Goal: Information Seeking & Learning: Check status

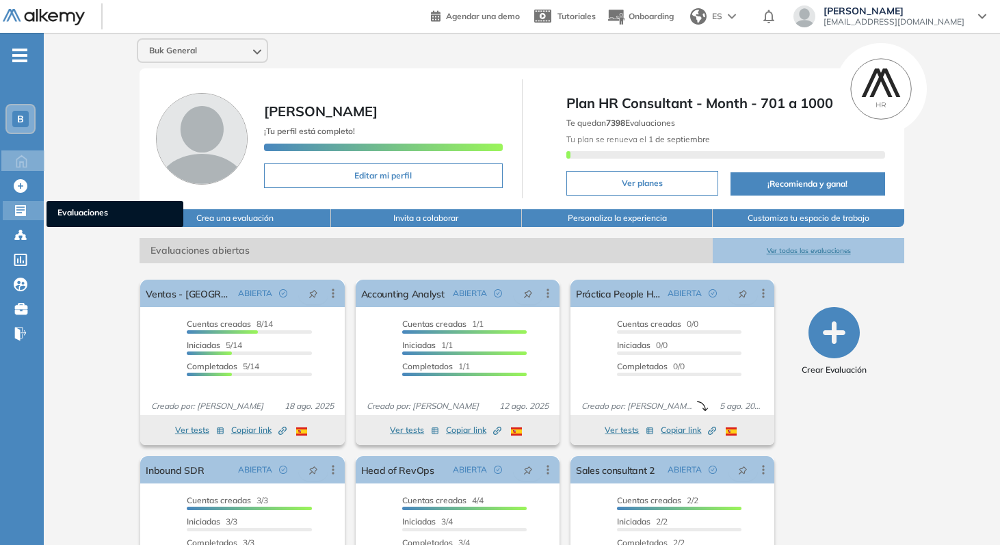
click at [20, 207] on icon at bounding box center [21, 211] width 14 height 14
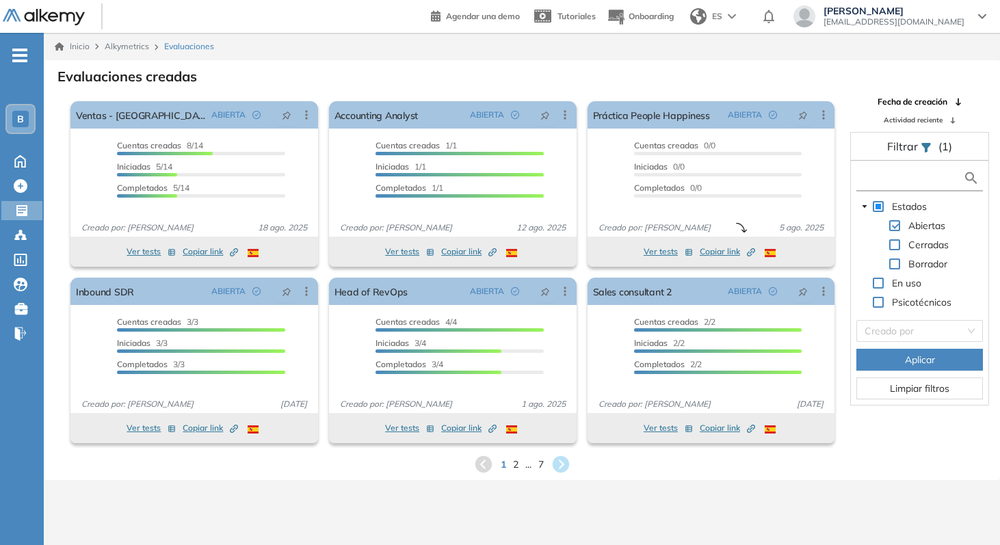
click at [886, 180] on input "text" at bounding box center [911, 178] width 103 height 14
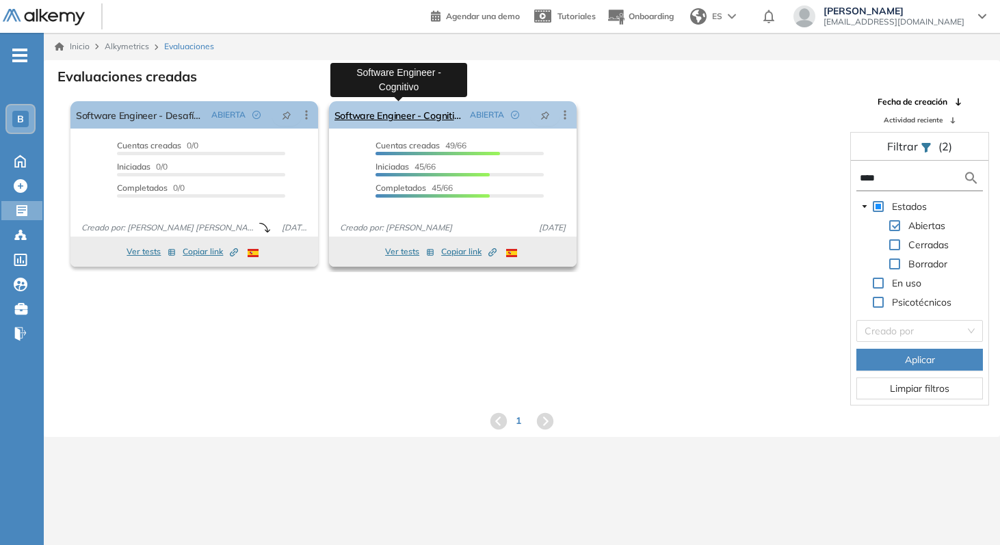
type input "****"
click at [436, 112] on link "Software Engineer - Cognitivo" at bounding box center [399, 114] width 130 height 27
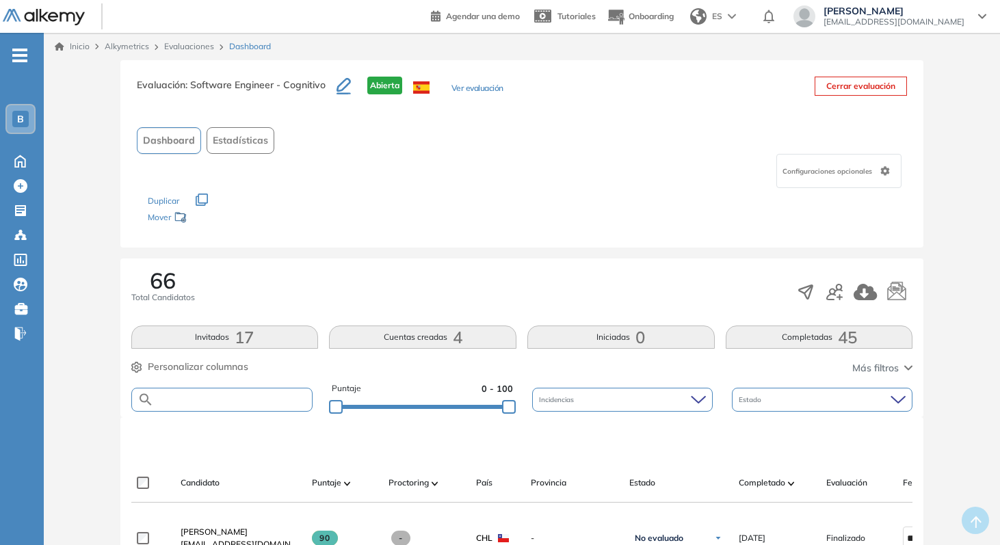
click at [258, 400] on input "text" at bounding box center [233, 400] width 159 height 10
type input "******"
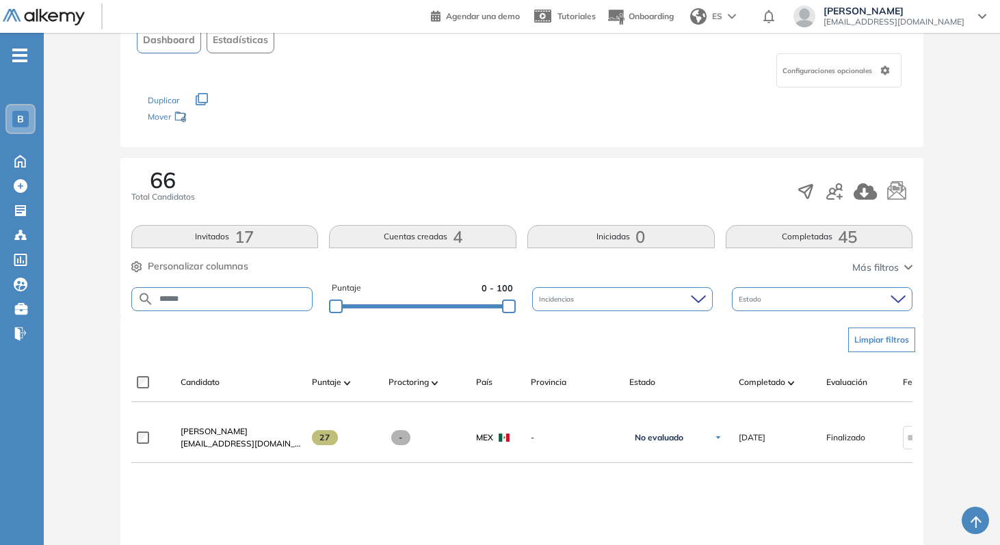
scroll to position [103, 0]
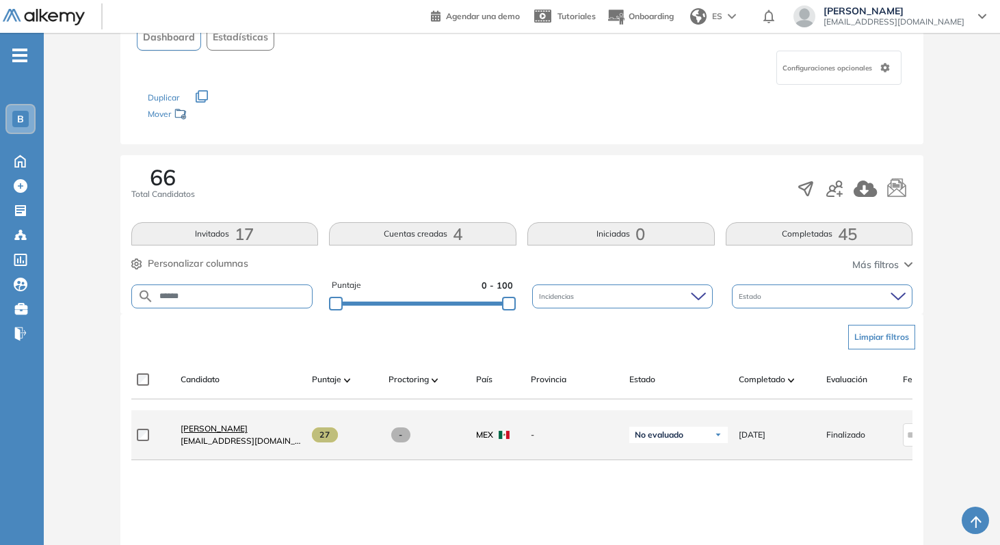
click at [227, 434] on span "[PERSON_NAME]" at bounding box center [214, 428] width 67 height 10
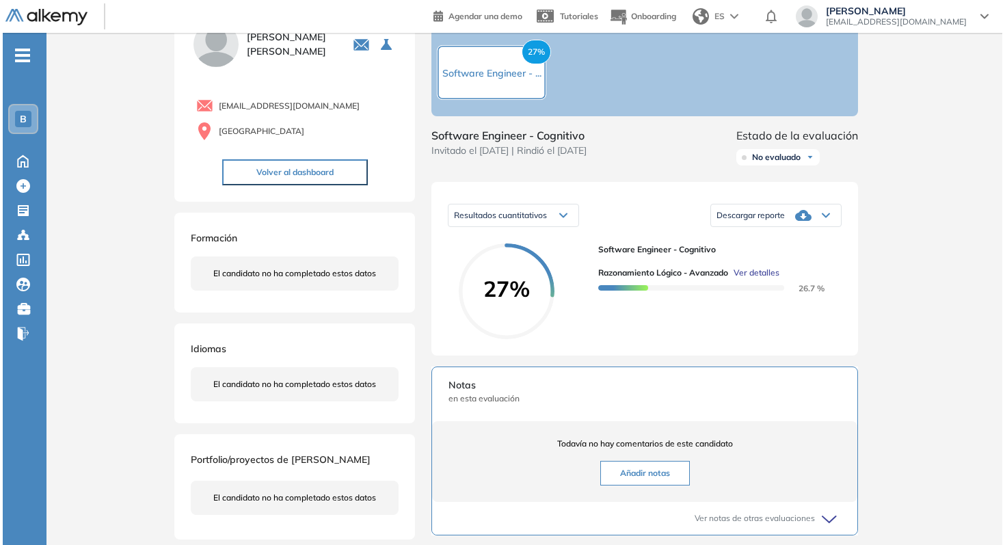
scroll to position [70, 0]
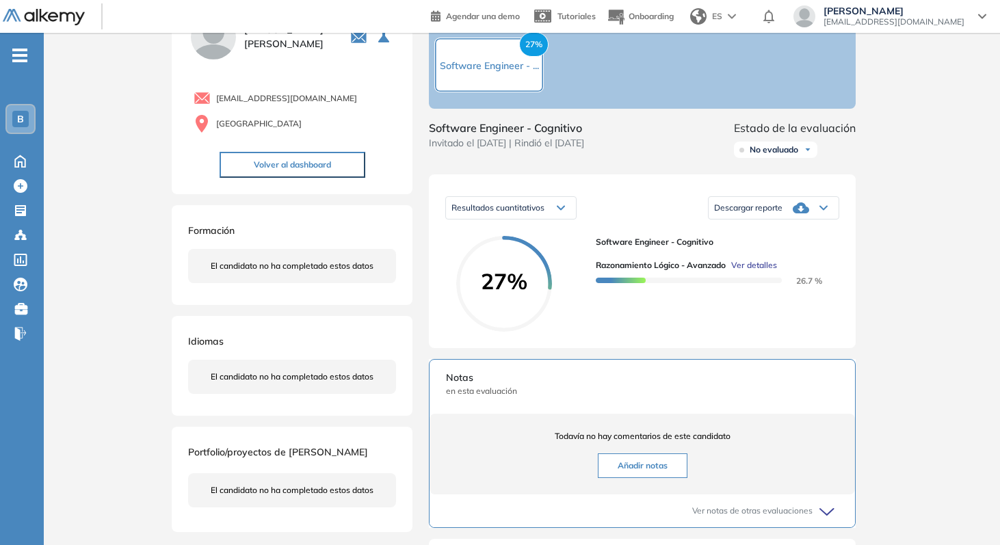
click at [763, 272] on span "Ver detalles" at bounding box center [754, 265] width 46 height 12
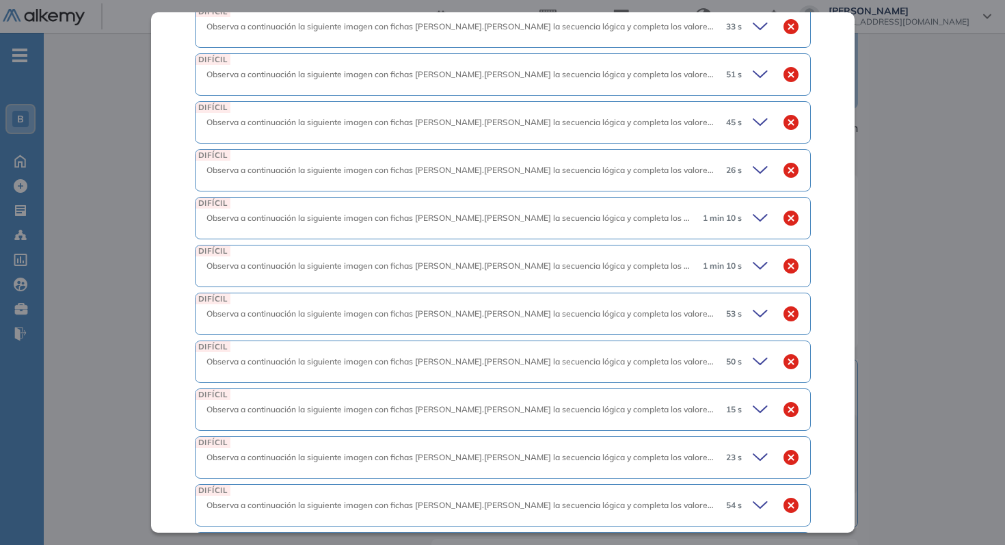
scroll to position [1508, 0]
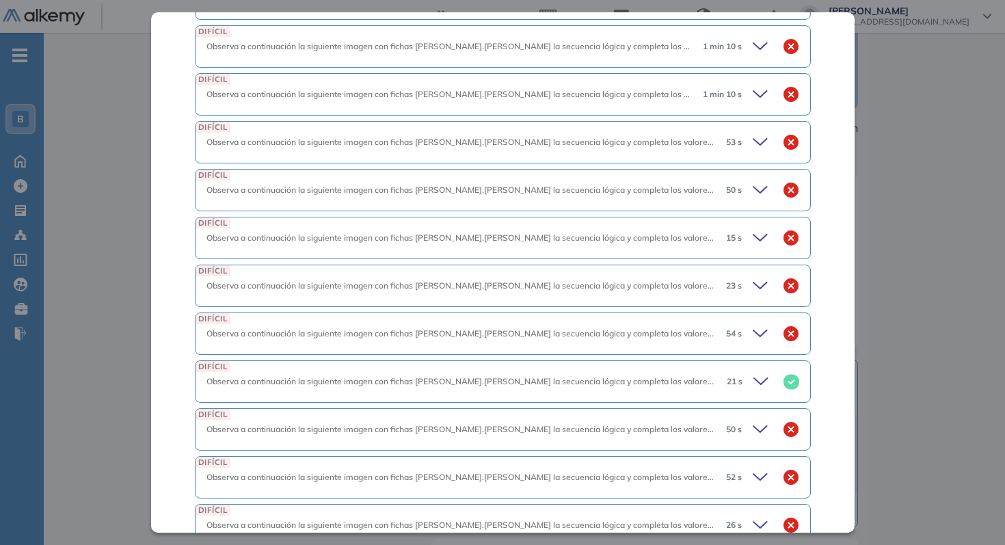
click at [754, 426] on icon at bounding box center [761, 429] width 14 height 6
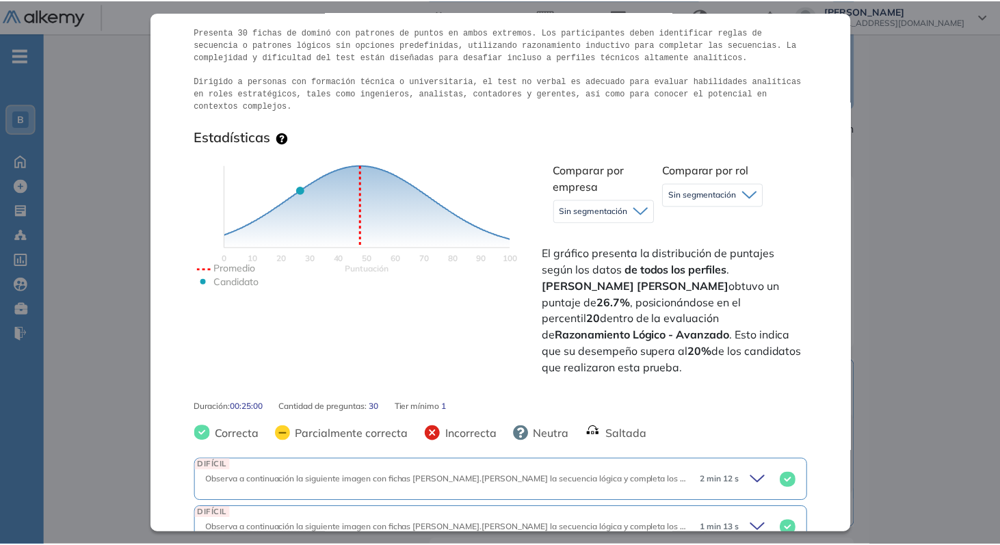
scroll to position [260, 0]
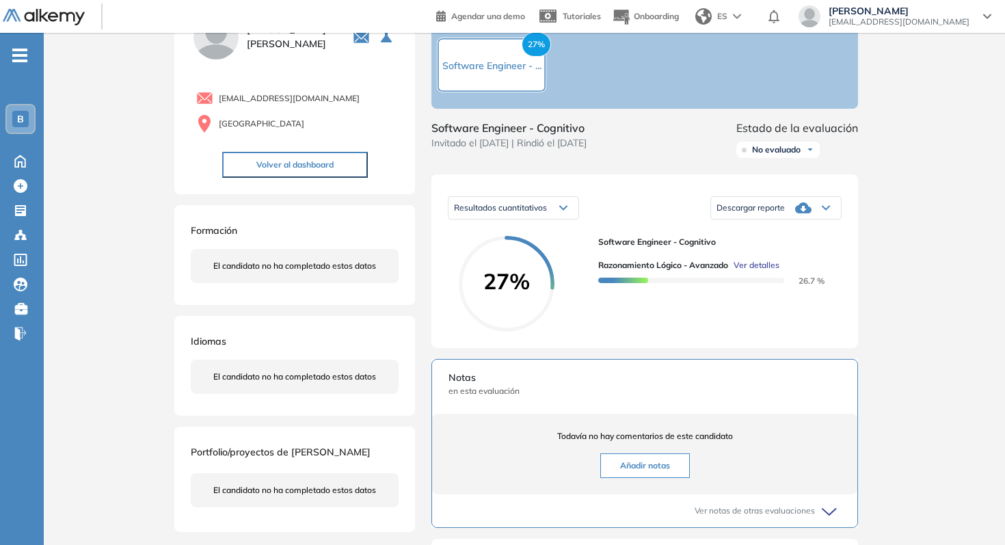
click at [889, 121] on div "Inicio Alkymetrics Evaluaciones Dashboard Candidato Razonamiento Lógico - Avanz…" at bounding box center [525, 390] width 962 height 856
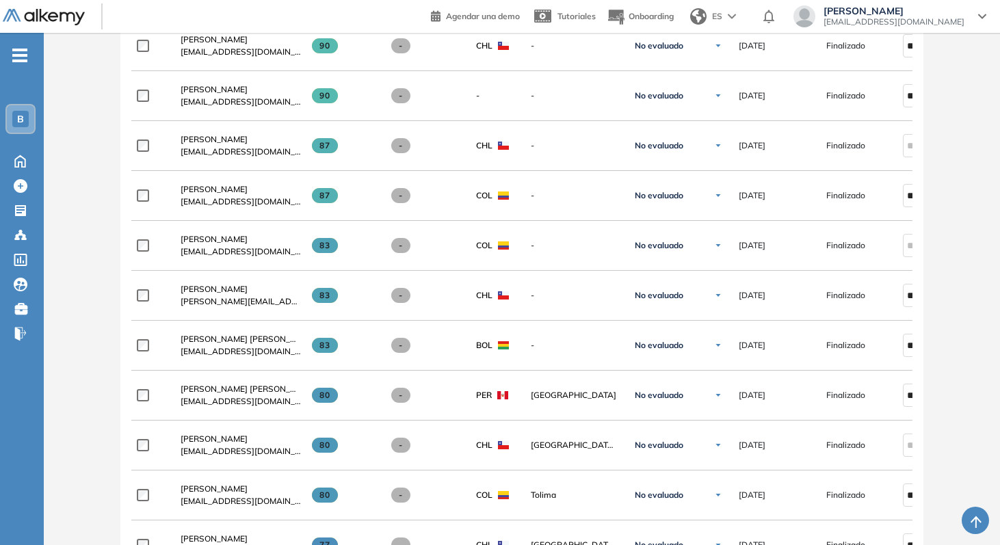
scroll to position [372, 0]
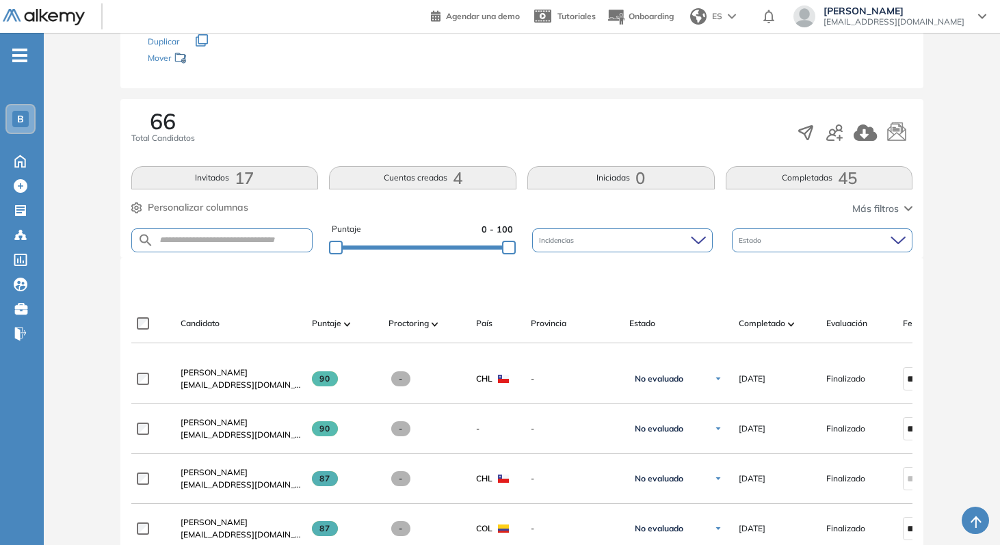
scroll to position [191, 0]
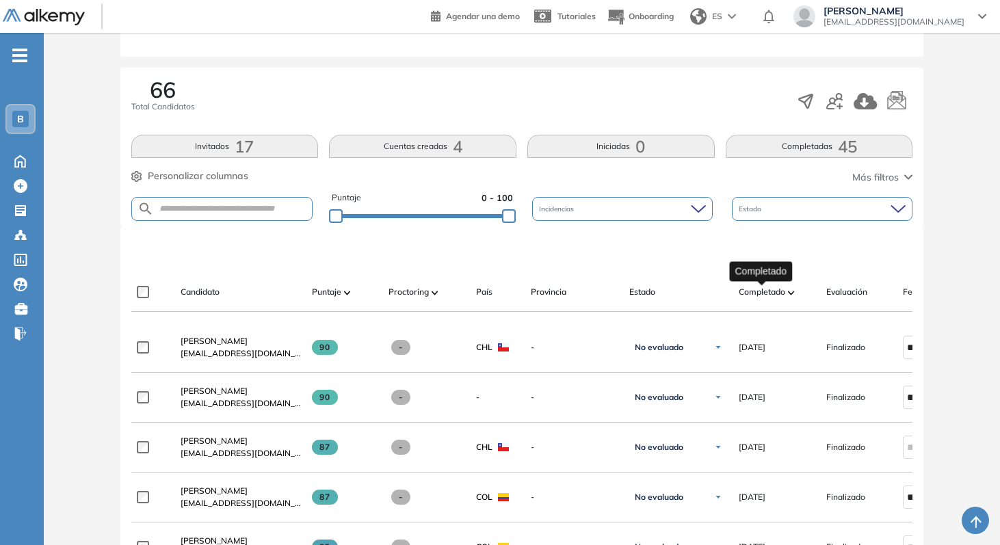
click at [788, 291] on img at bounding box center [791, 293] width 7 height 4
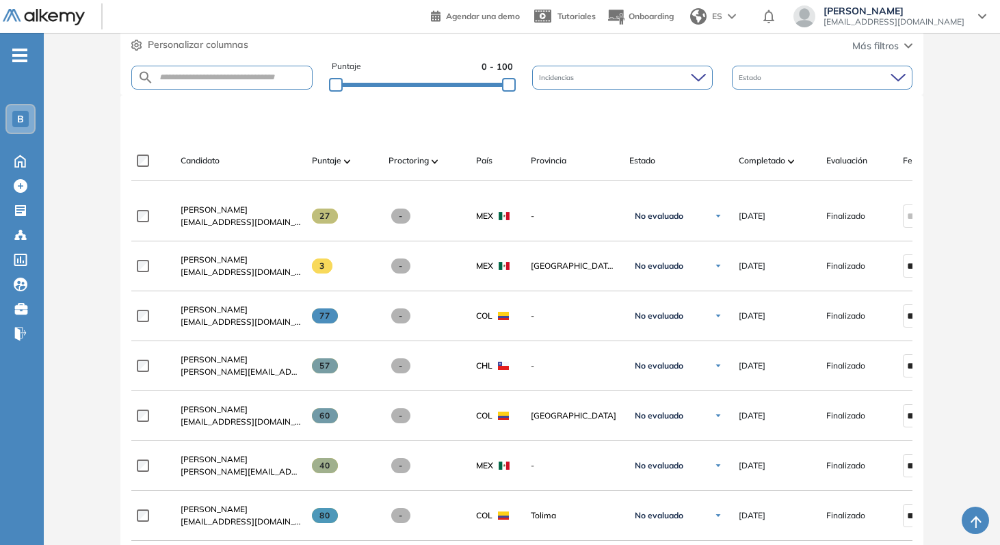
scroll to position [328, 0]
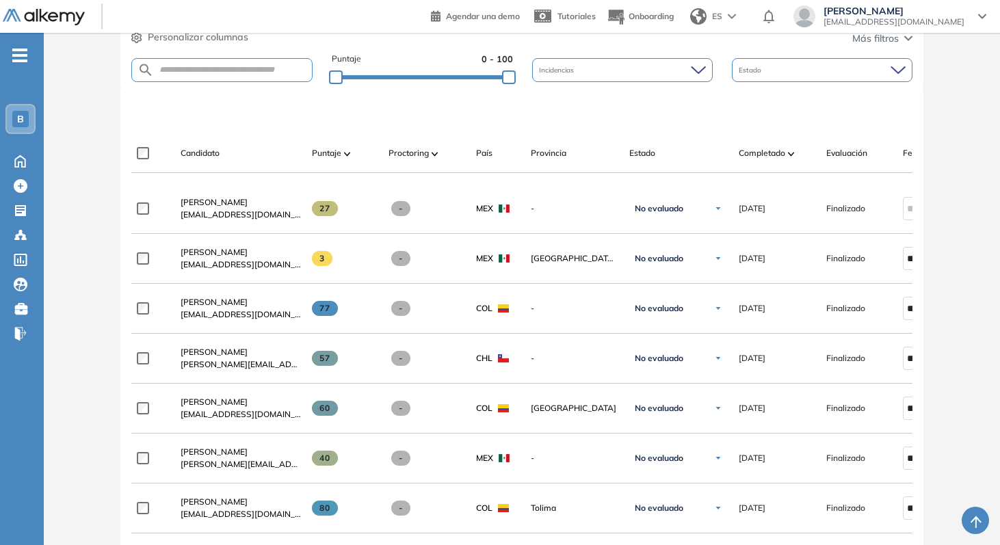
scroll to position [159, 0]
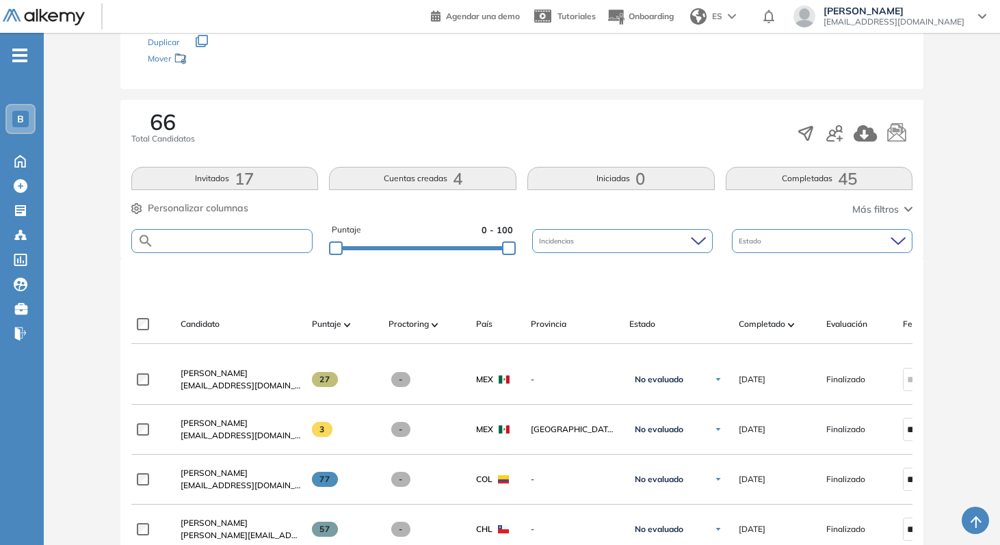
click at [235, 244] on input "text" at bounding box center [233, 241] width 159 height 10
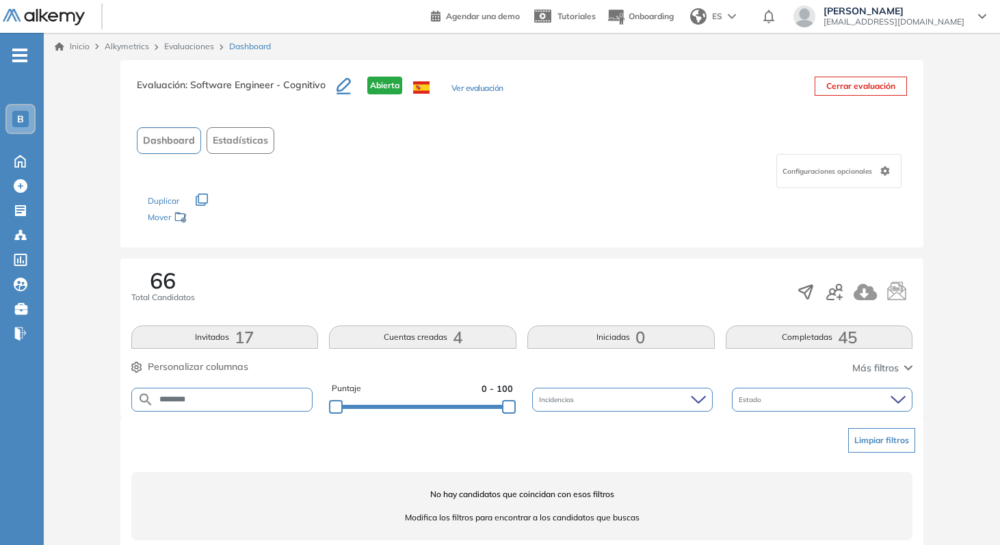
type input "********"
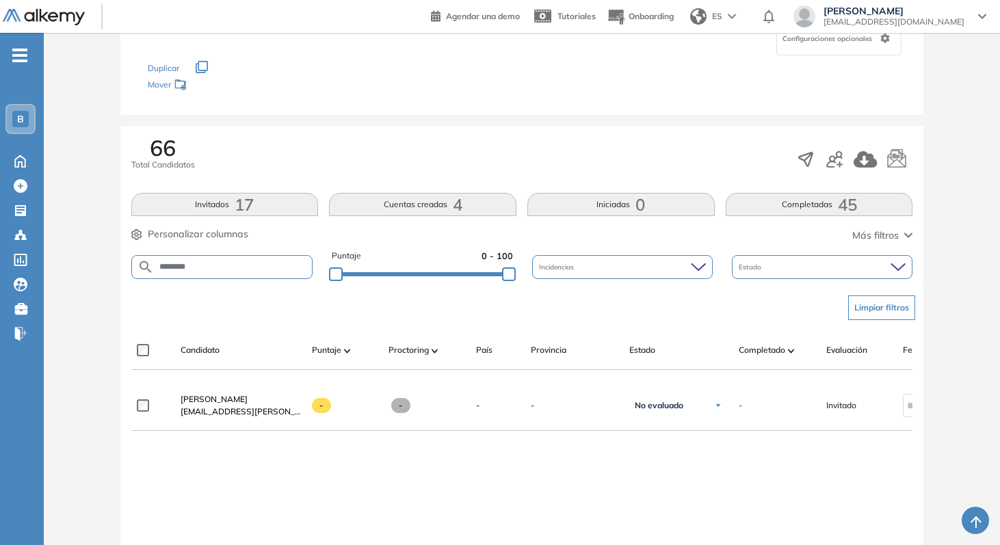
scroll to position [135, 0]
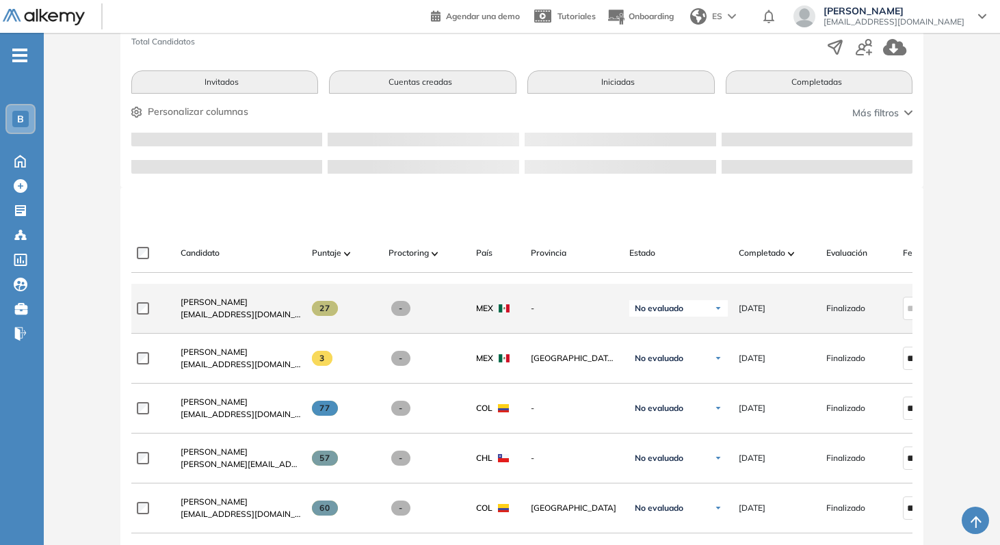
scroll to position [253, 0]
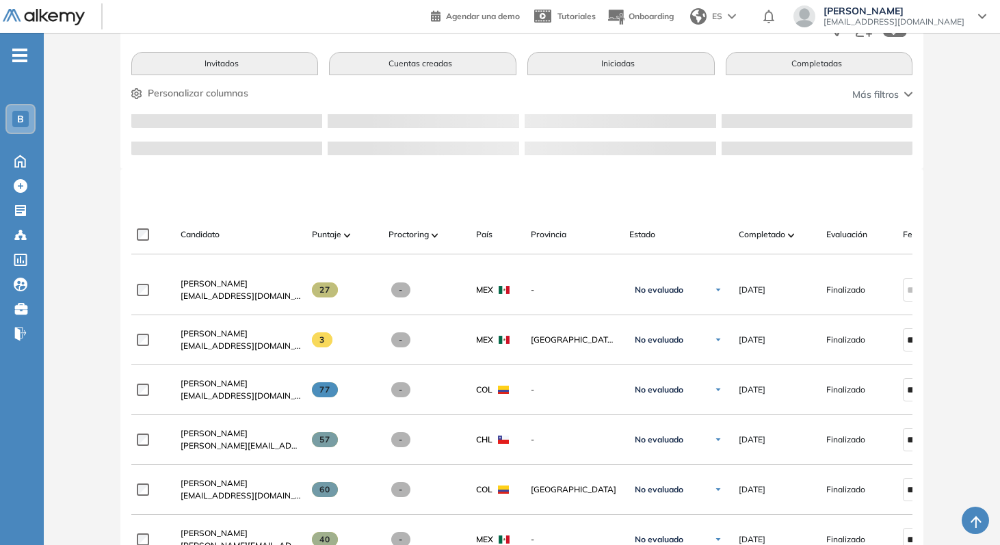
click at [348, 237] on img at bounding box center [347, 235] width 7 height 4
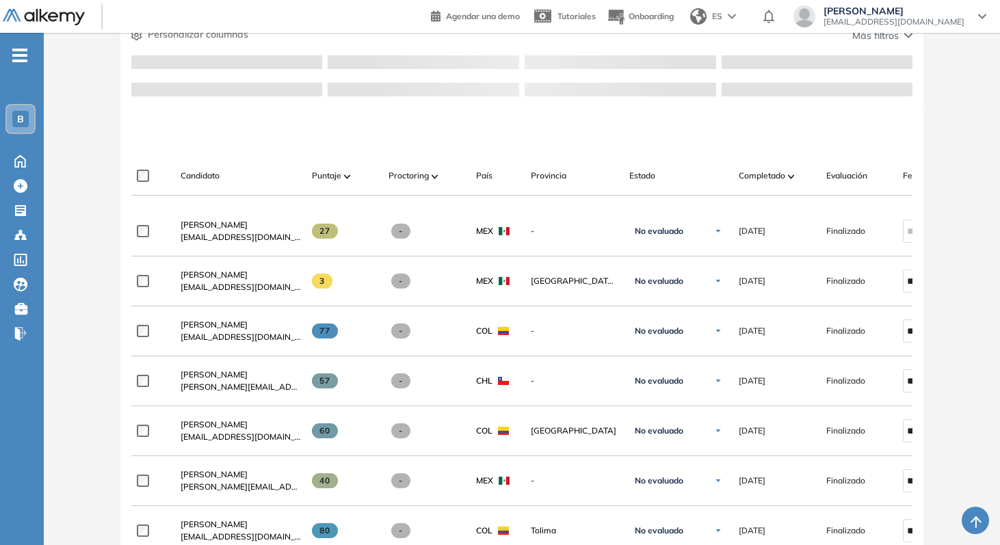
scroll to position [313, 0]
click at [343, 174] on div "Puntaje" at bounding box center [345, 174] width 66 height 16
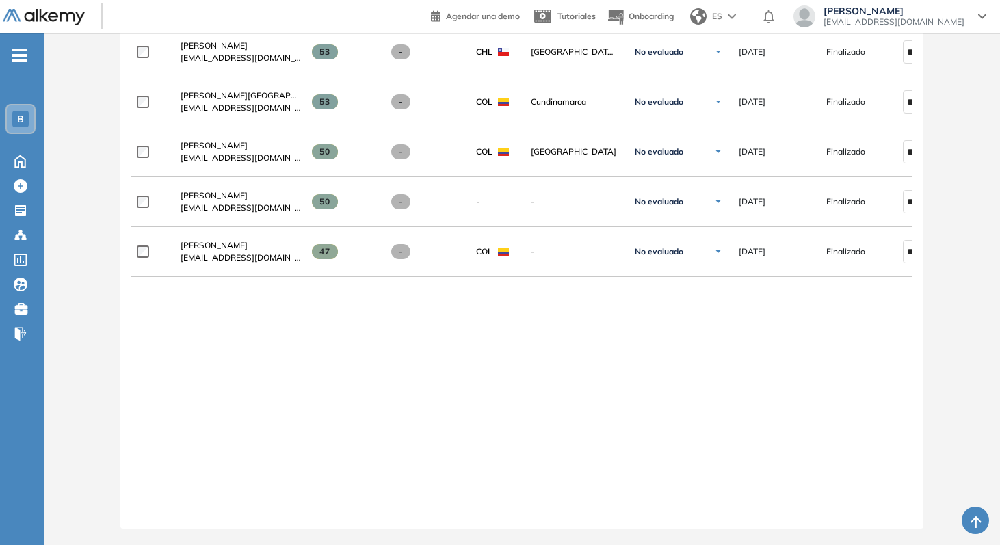
scroll to position [1750, 0]
drag, startPoint x: 750, startPoint y: 508, endPoint x: 897, endPoint y: 508, distance: 147.1
click at [901, 508] on div at bounding box center [522, 512] width 782 height 11
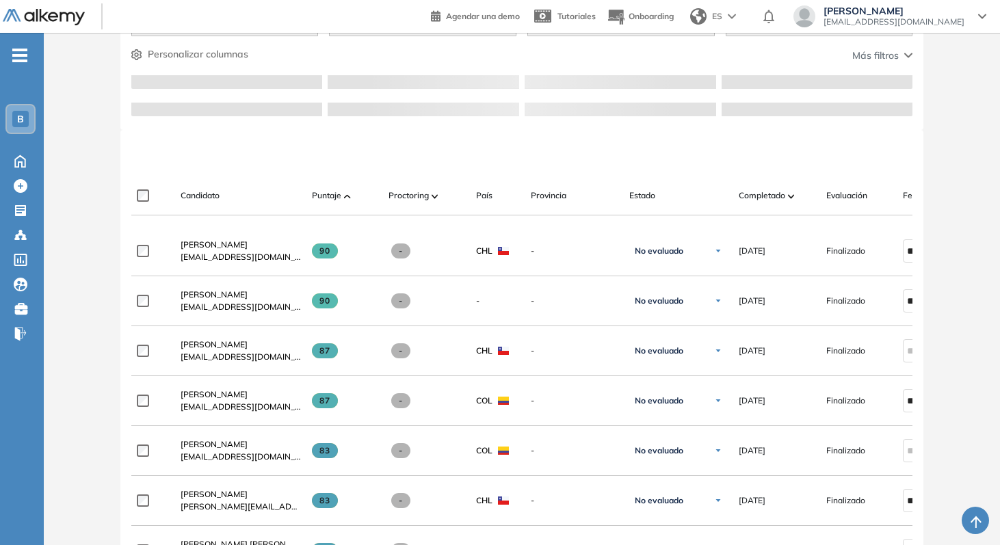
scroll to position [289, 0]
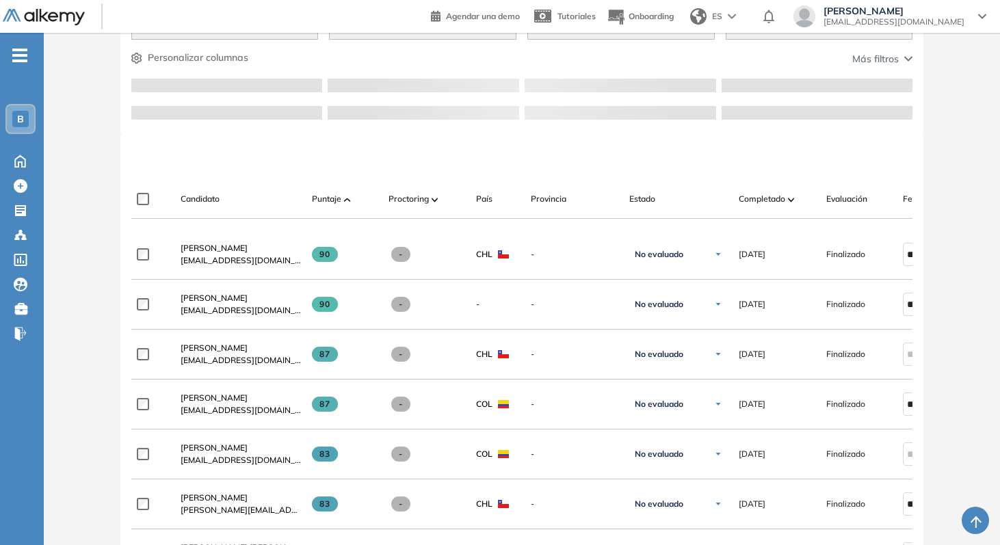
click at [796, 198] on div "Completado" at bounding box center [777, 199] width 77 height 16
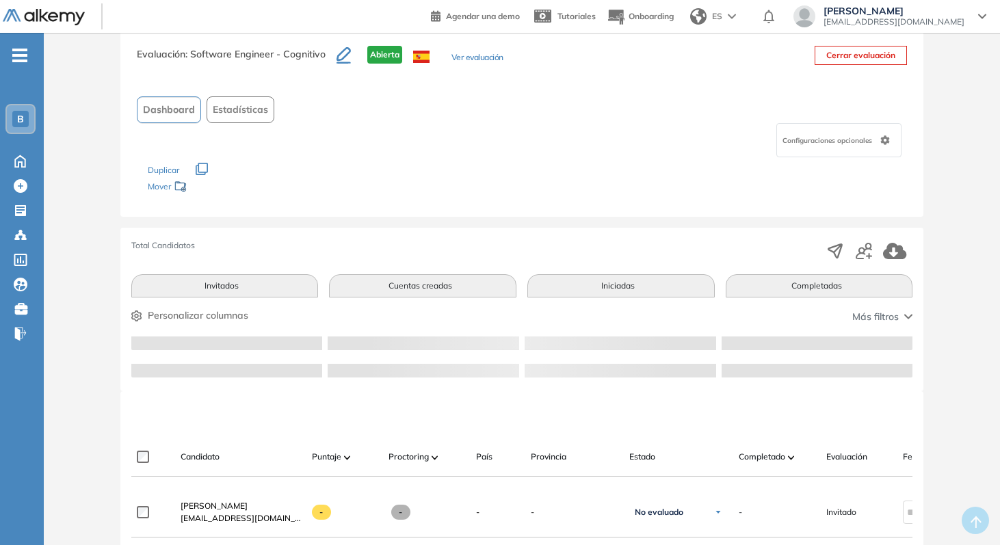
scroll to position [49, 0]
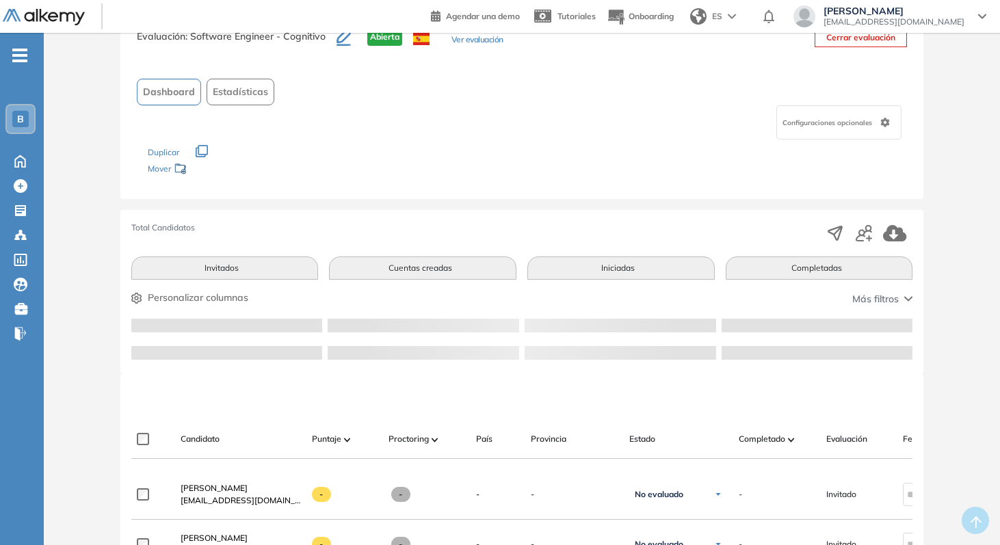
click at [790, 434] on span at bounding box center [791, 439] width 7 height 14
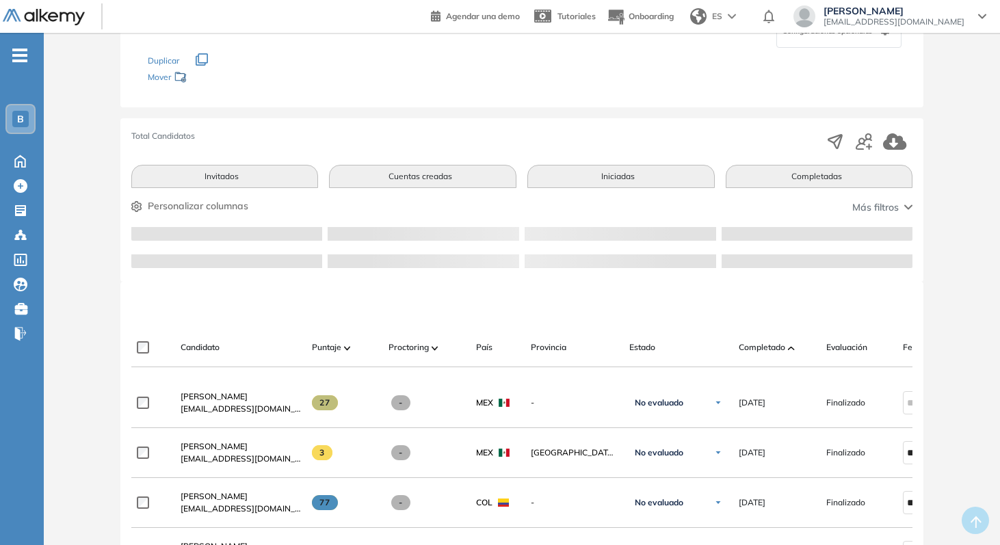
scroll to position [0, 0]
